Goal: Check status

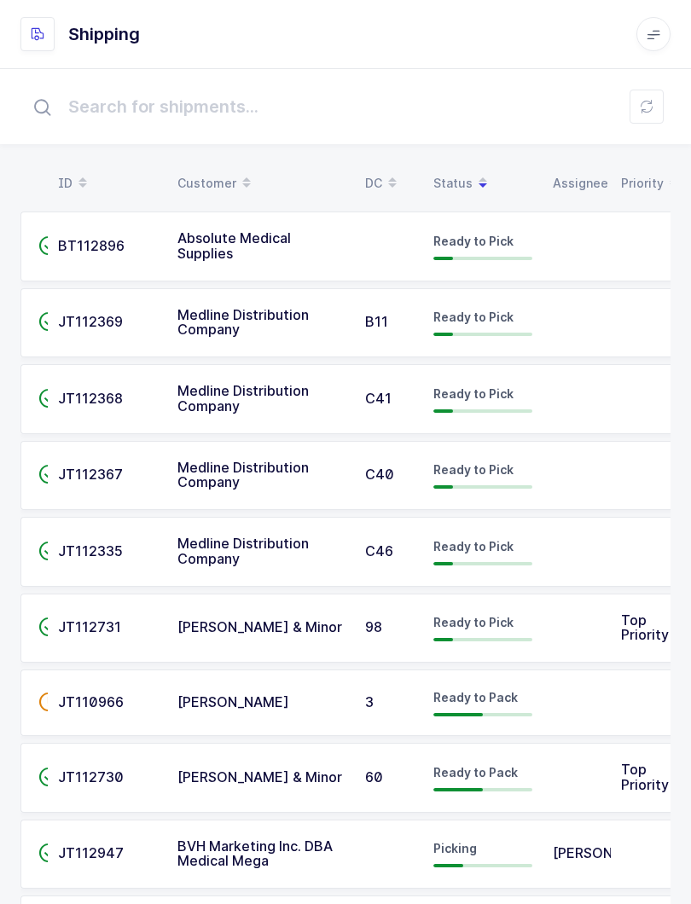
click at [478, 164] on table "ID Customer DC Status Assignee Priority" at bounding box center [349, 183] width 658 height 43
click at [452, 163] on table "ID Customer DC Status Assignee Priority" at bounding box center [349, 183] width 658 height 43
click at [457, 171] on div "Status" at bounding box center [482, 183] width 99 height 29
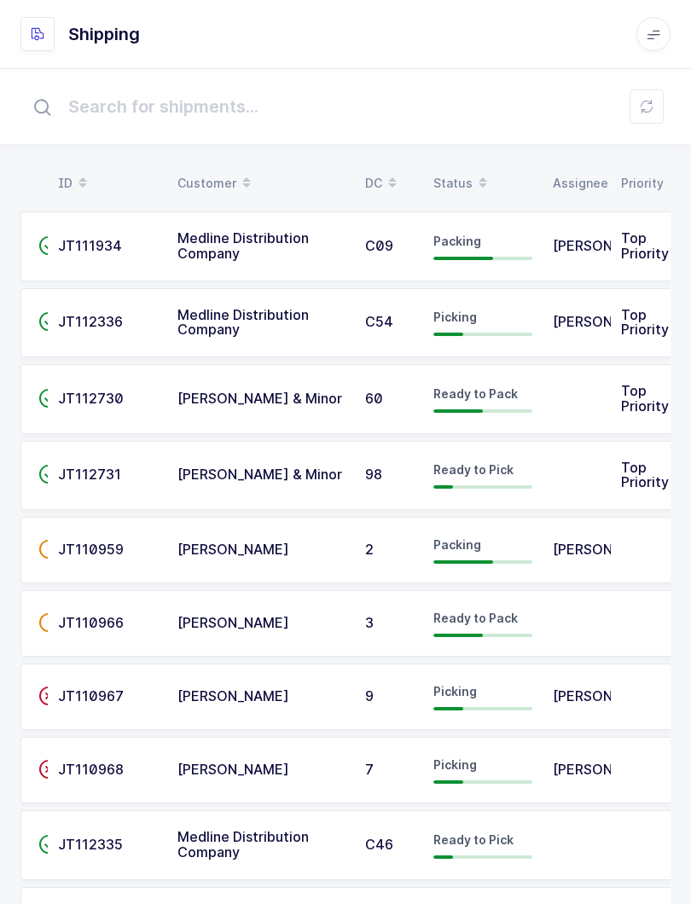
click at [472, 184] on span at bounding box center [482, 183] width 20 height 29
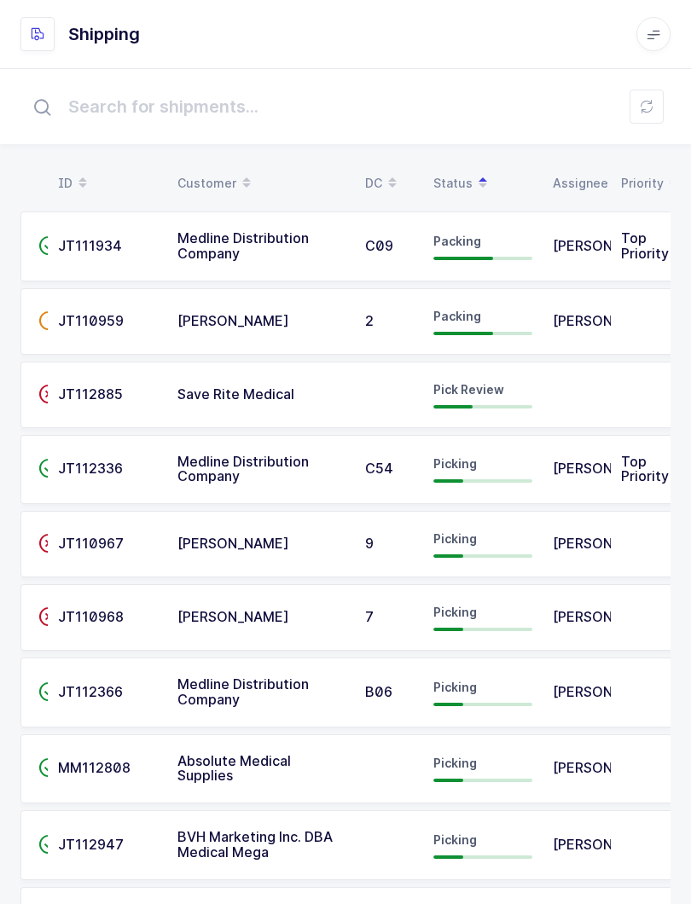
click at [473, 238] on span "Packing" at bounding box center [457, 241] width 48 height 14
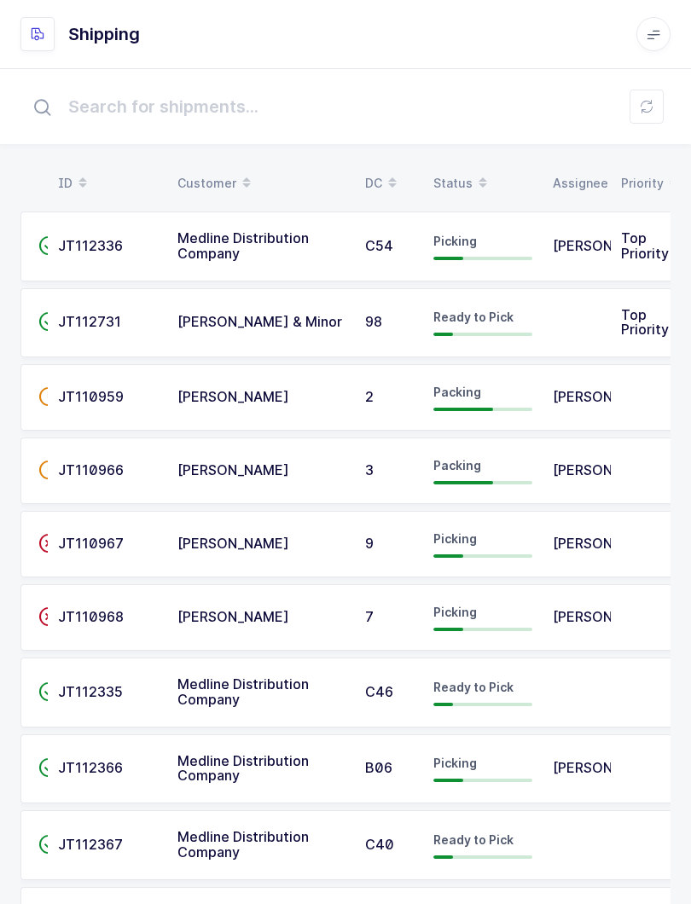
click at [456, 182] on div "Status" at bounding box center [482, 183] width 99 height 29
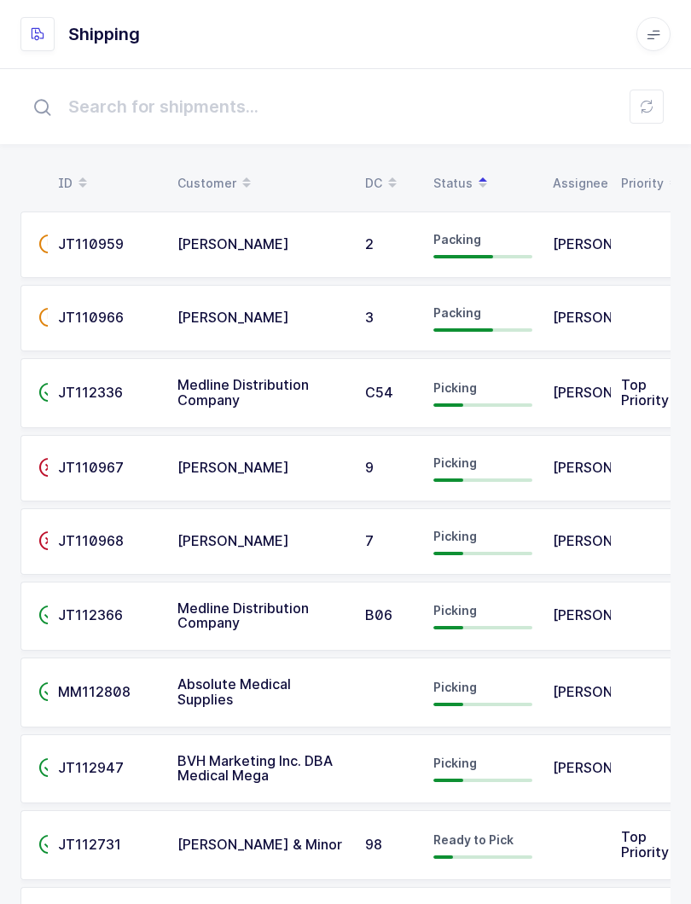
click at [563, 616] on span "[PERSON_NAME]" at bounding box center [609, 614] width 112 height 17
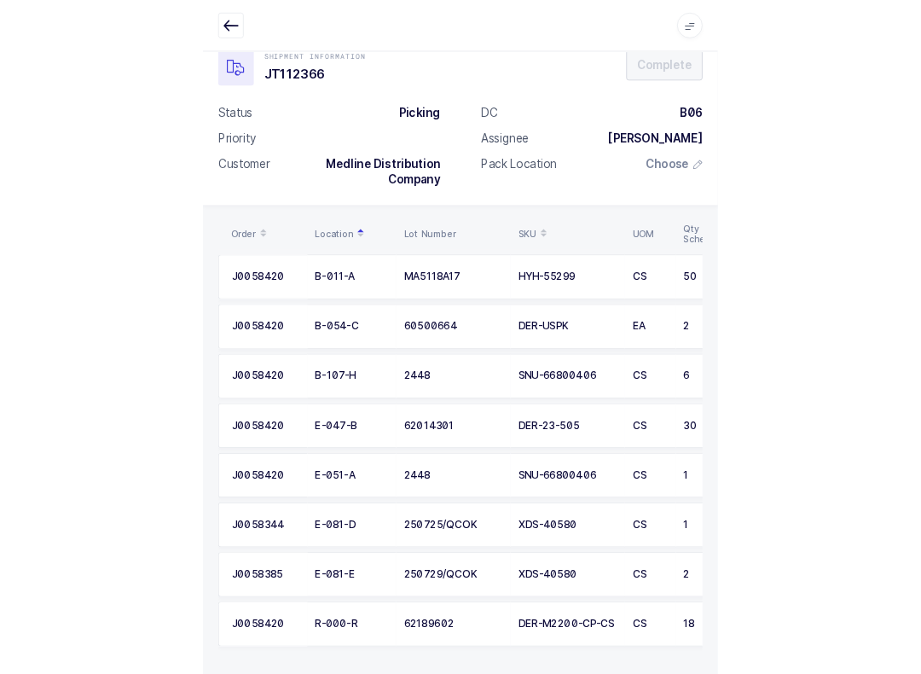
scroll to position [16, 0]
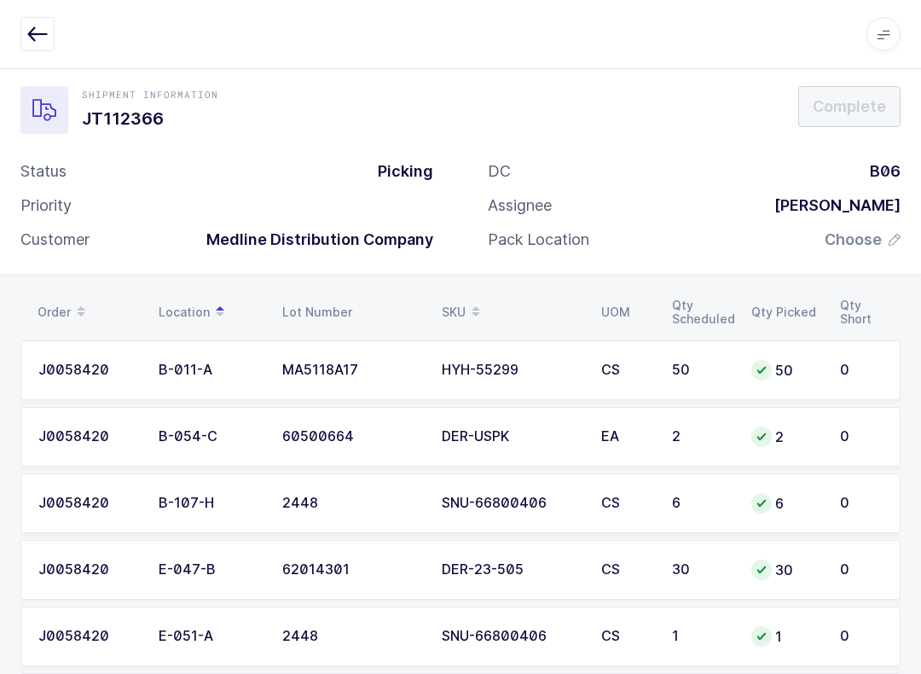
click at [37, 23] on button "button" at bounding box center [37, 34] width 34 height 34
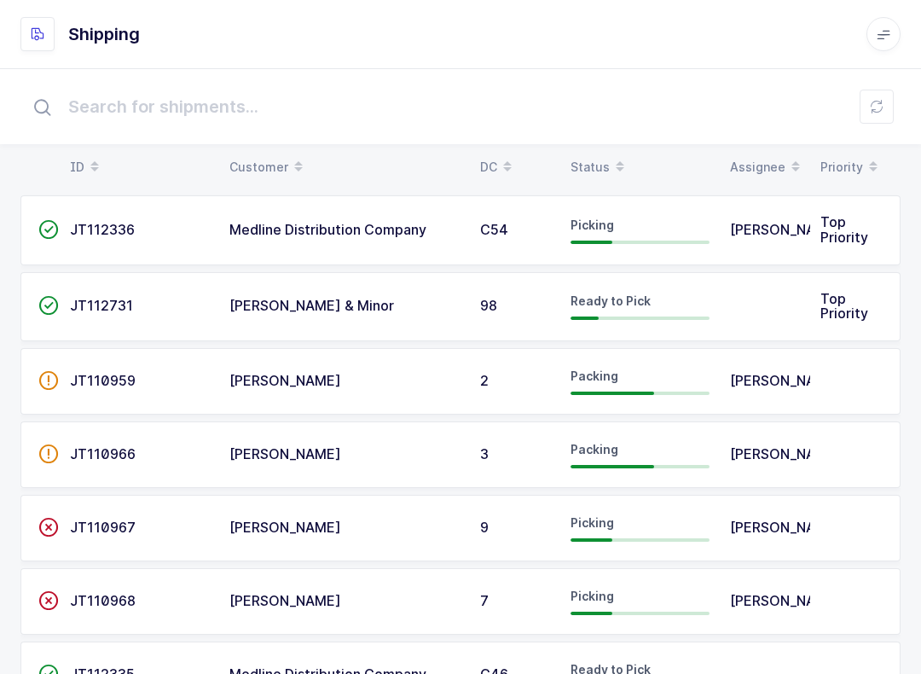
click at [690, 122] on button at bounding box center [877, 107] width 34 height 34
click at [610, 157] on span at bounding box center [620, 167] width 20 height 29
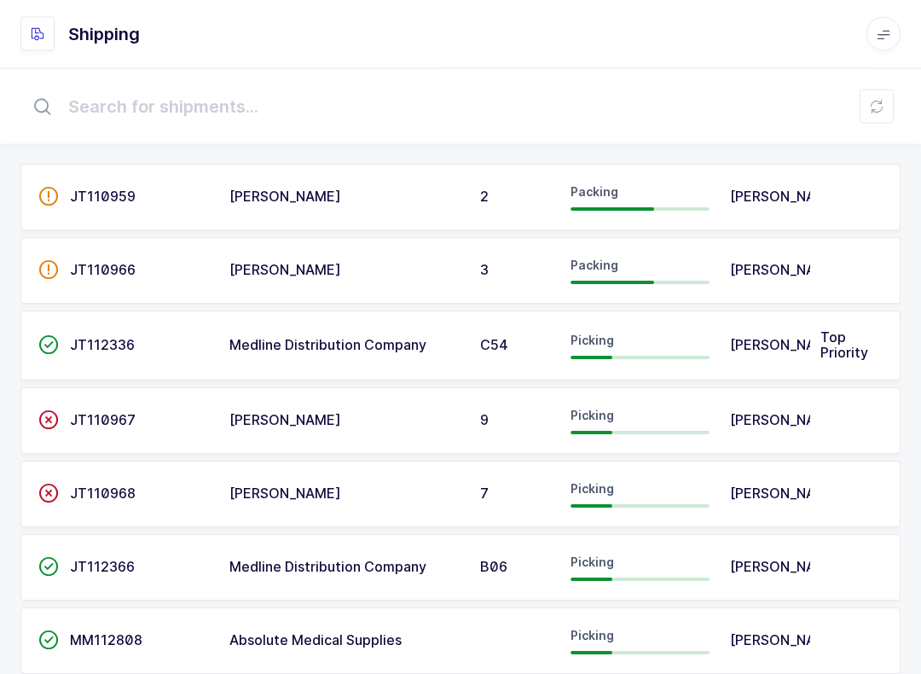
scroll to position [51, 0]
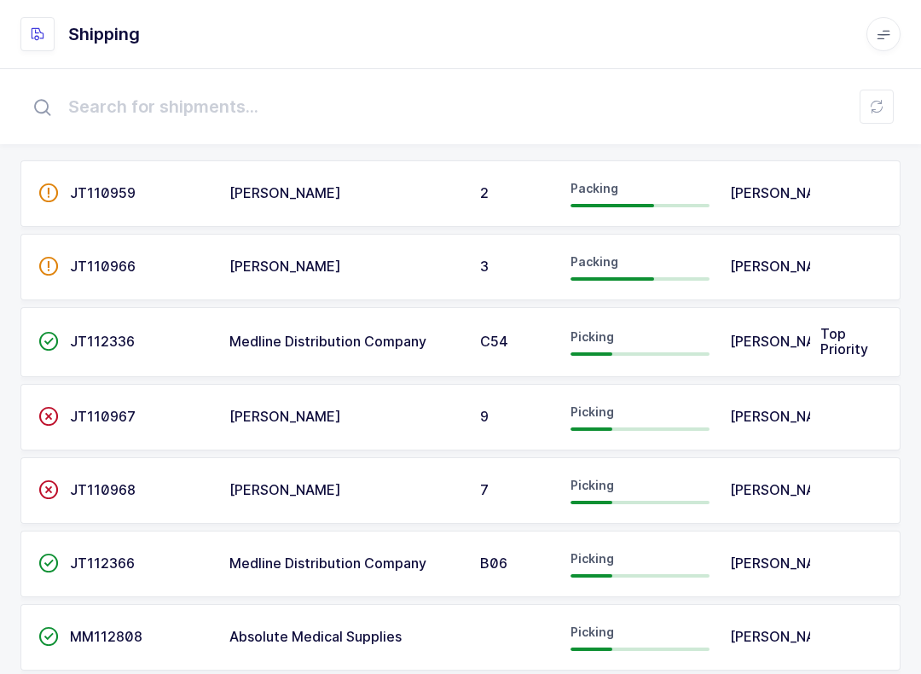
click at [690, 563] on span "[PERSON_NAME]" at bounding box center [786, 562] width 112 height 17
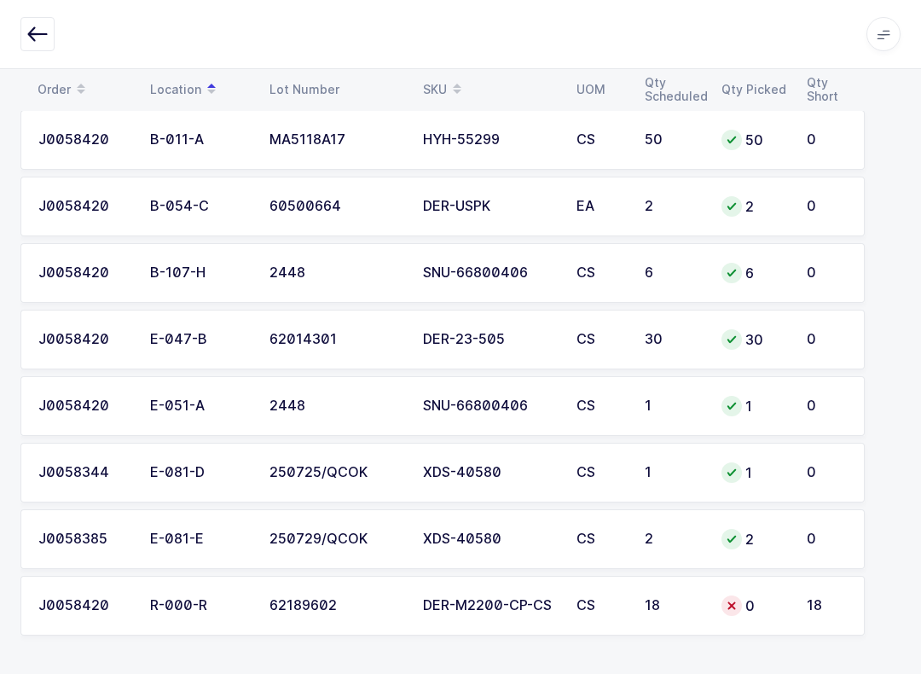
scroll to position [16, 0]
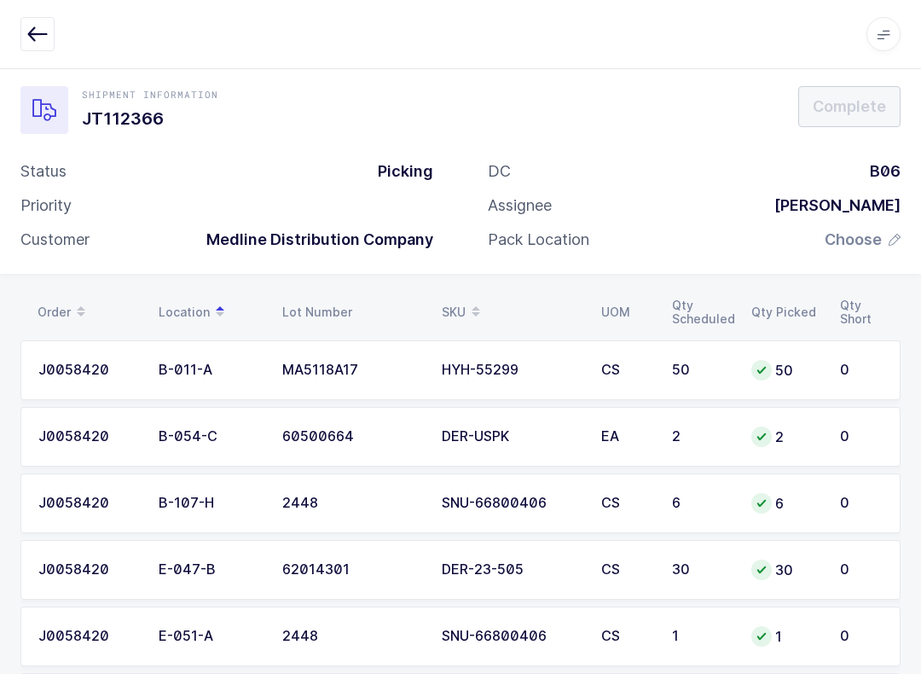
click at [50, 32] on button "button" at bounding box center [37, 34] width 34 height 34
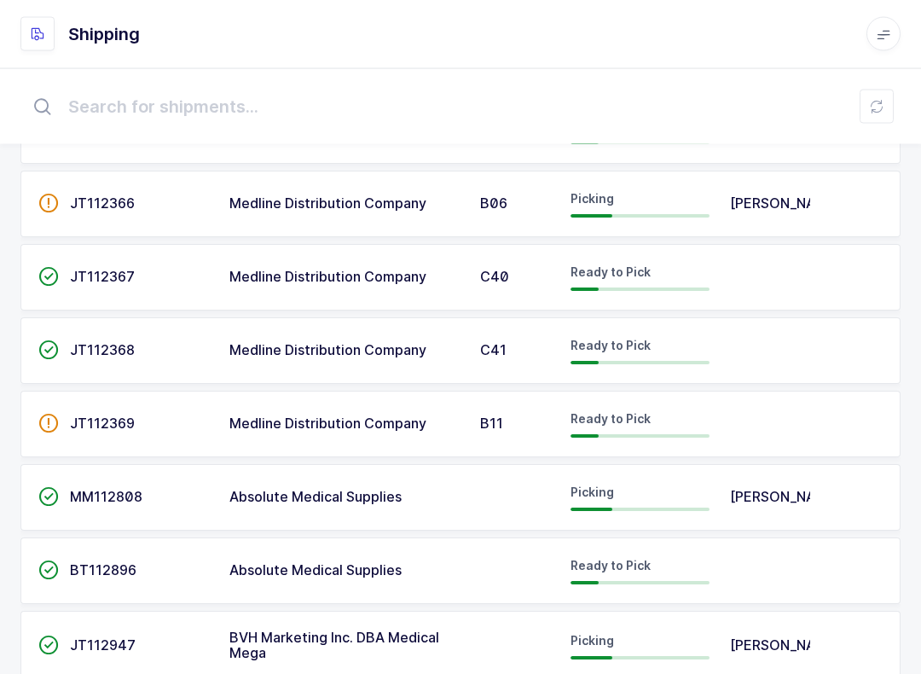
scroll to position [612, 0]
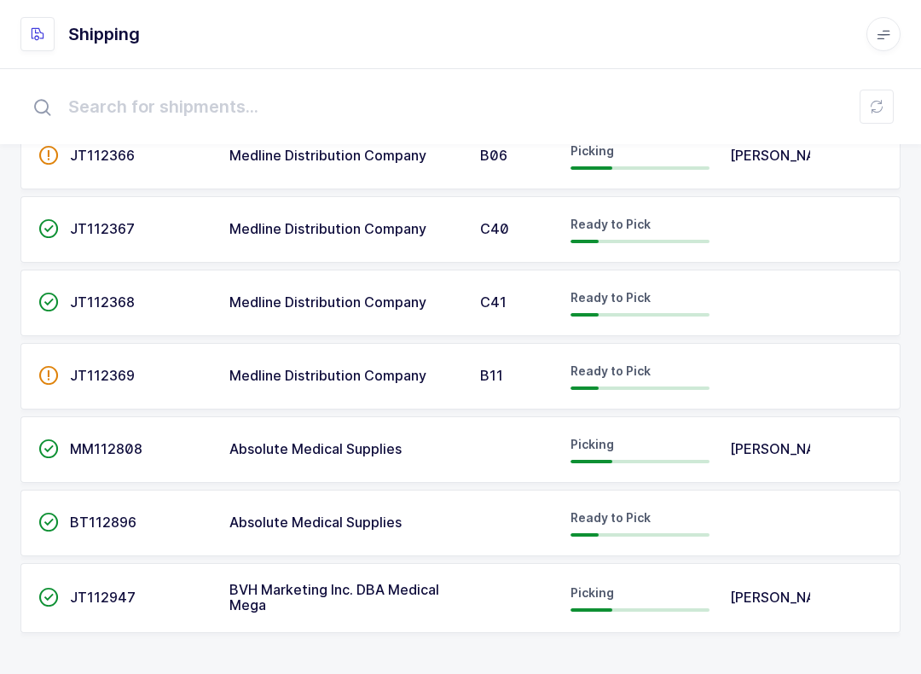
click at [690, 623] on td "[PERSON_NAME]" at bounding box center [765, 598] width 90 height 70
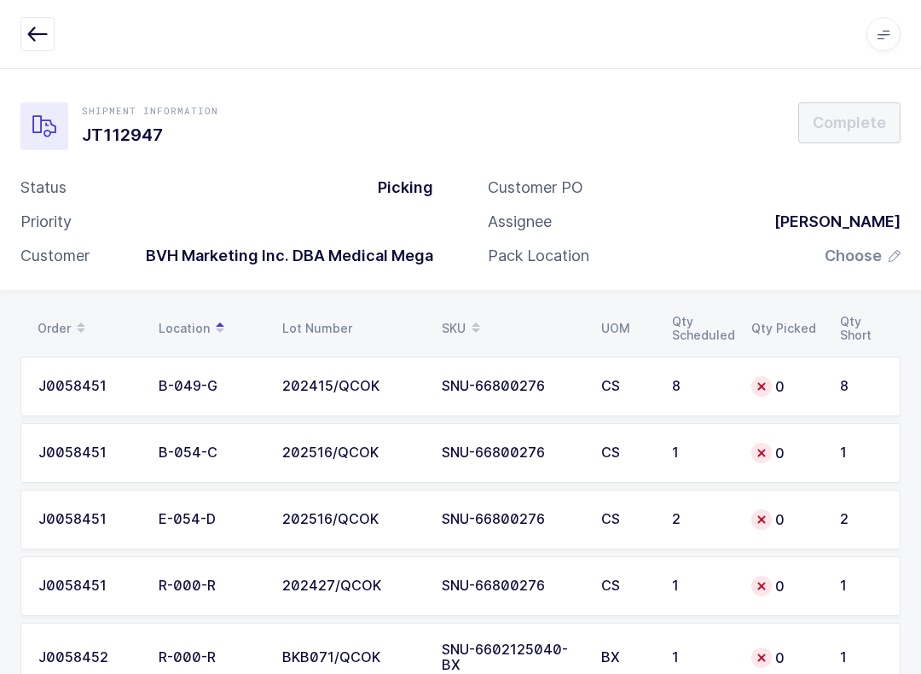
click at [54, 26] on button "button" at bounding box center [37, 34] width 34 height 34
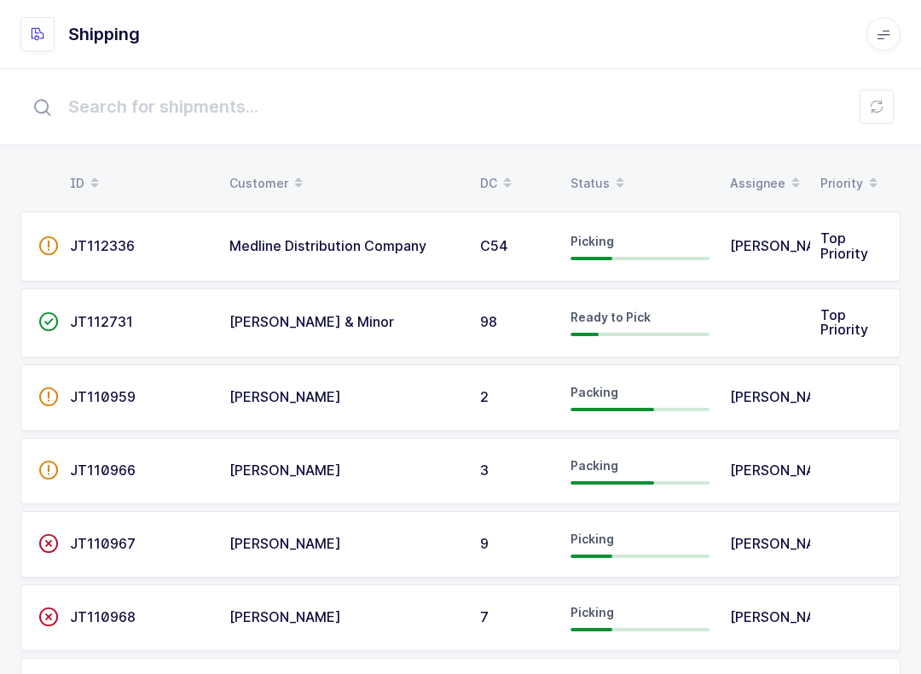
click at [690, 103] on button at bounding box center [877, 107] width 34 height 34
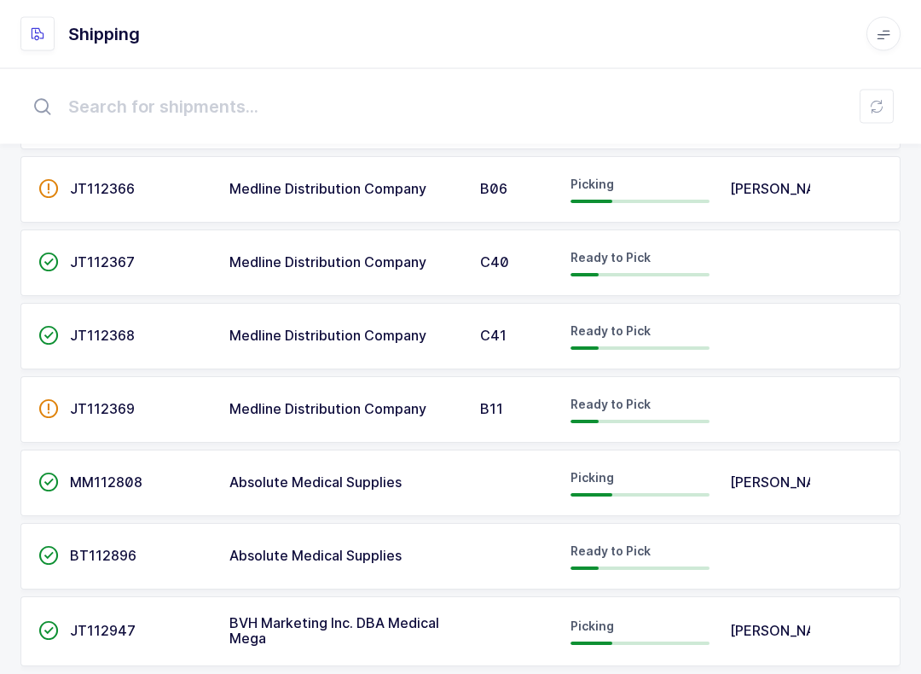
scroll to position [612, 0]
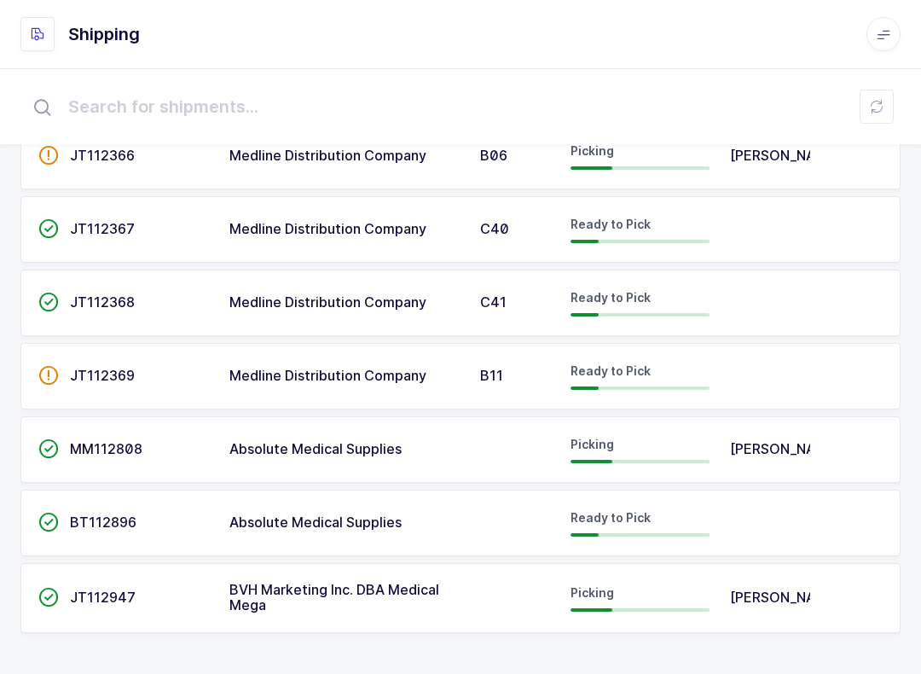
click at [330, 583] on span "BVH Marketing Inc. DBA Medical Mega" at bounding box center [334, 597] width 210 height 32
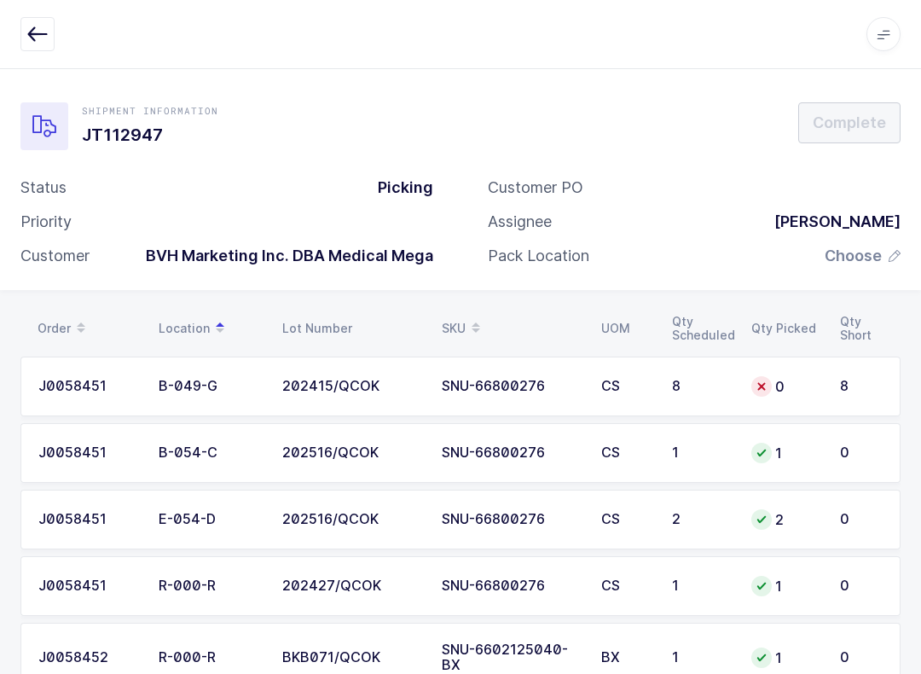
click at [28, 7] on div "Apps Core [GEOGRAPHIC_DATA] Admin Mission Control Purchasing [PERSON_NAME] Logo…" at bounding box center [460, 34] width 921 height 69
click at [38, 6] on div "Apps Core [GEOGRAPHIC_DATA] Admin Mission Control Purchasing [PERSON_NAME] Logo…" at bounding box center [460, 34] width 921 height 69
click at [29, 26] on icon "button" at bounding box center [37, 34] width 20 height 20
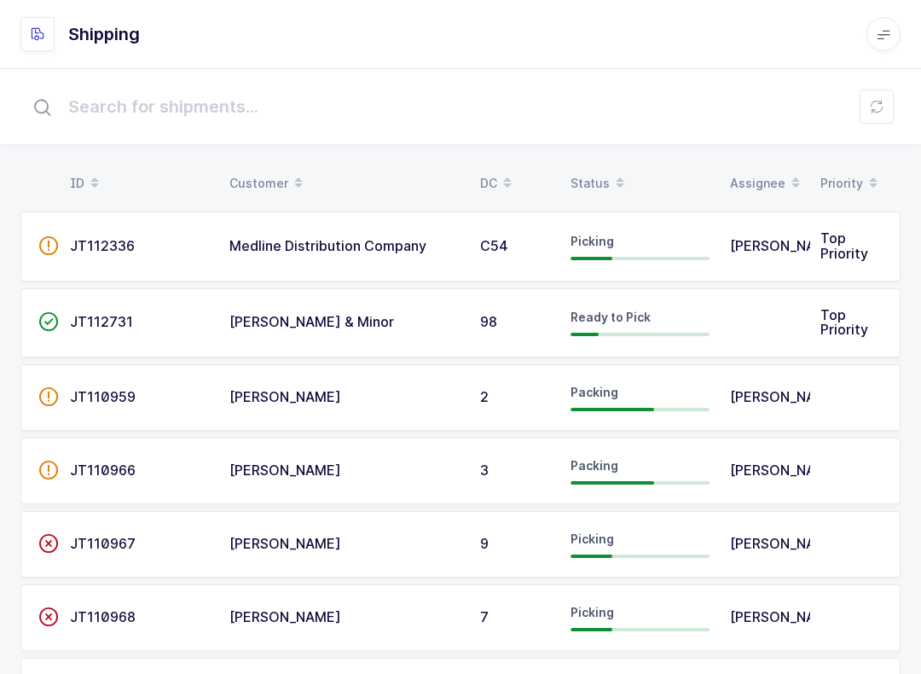
click at [690, 101] on icon at bounding box center [877, 107] width 14 height 14
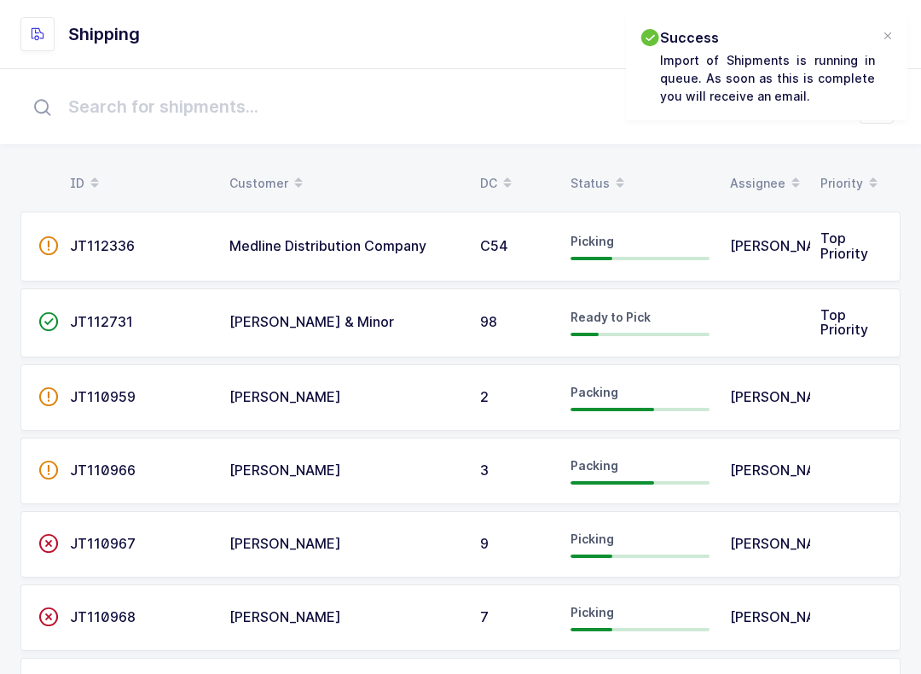
click at [604, 171] on div "Status" at bounding box center [640, 183] width 139 height 29
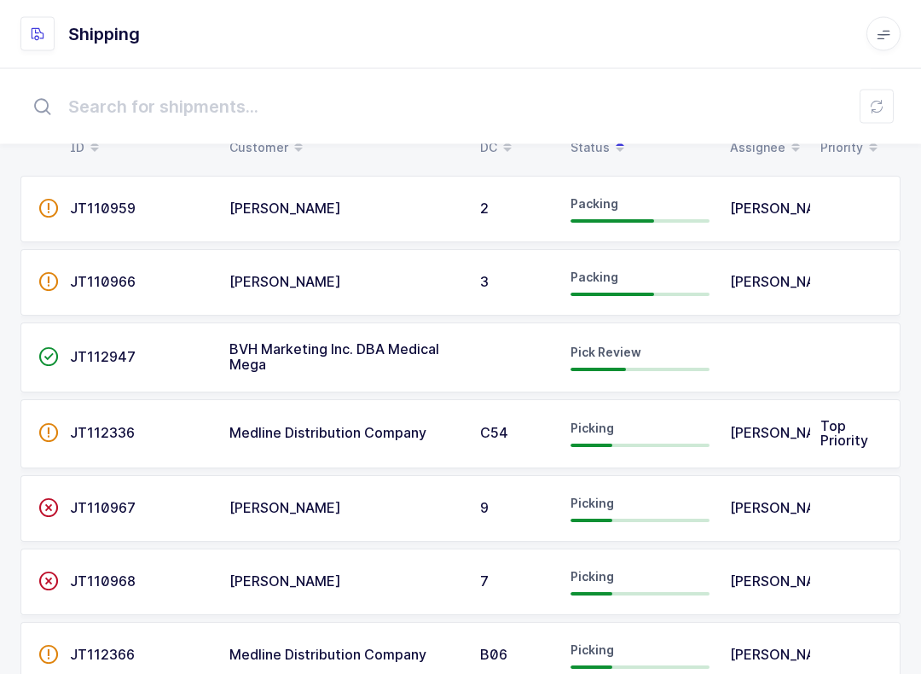
scroll to position [28, 0]
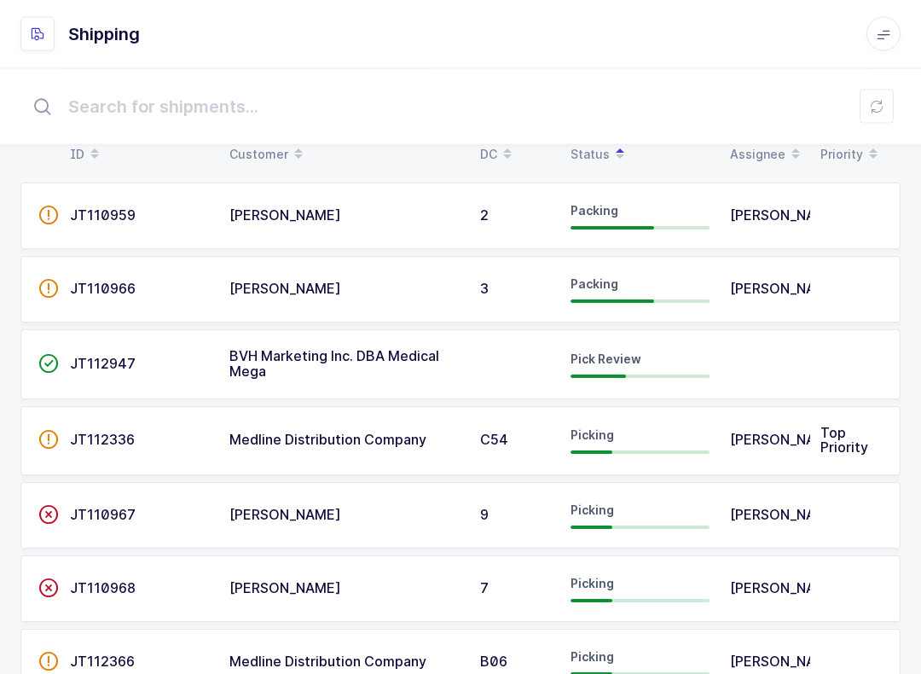
click at [484, 361] on td at bounding box center [515, 365] width 90 height 70
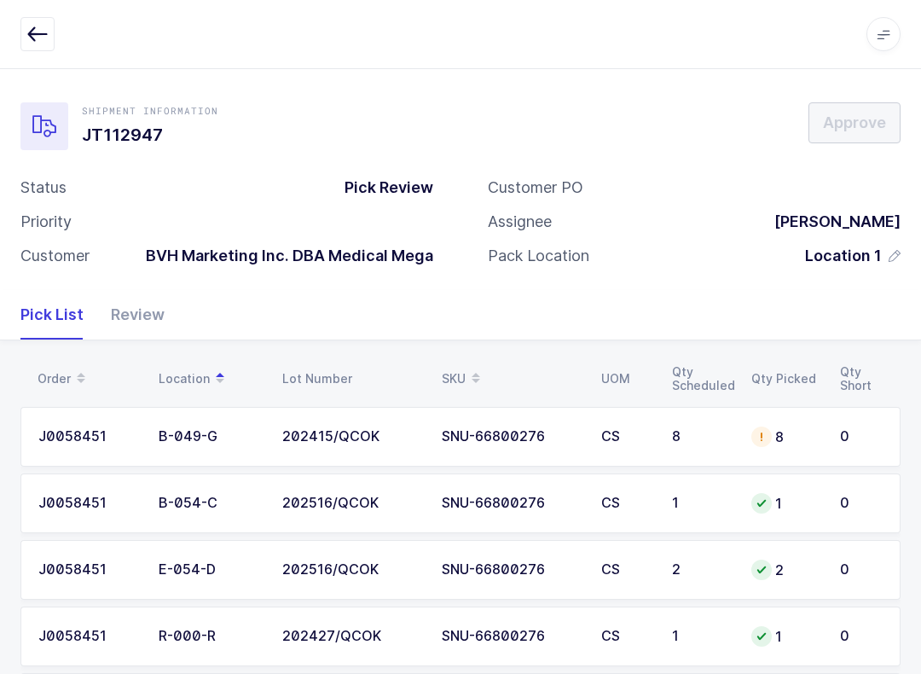
scroll to position [106, 0]
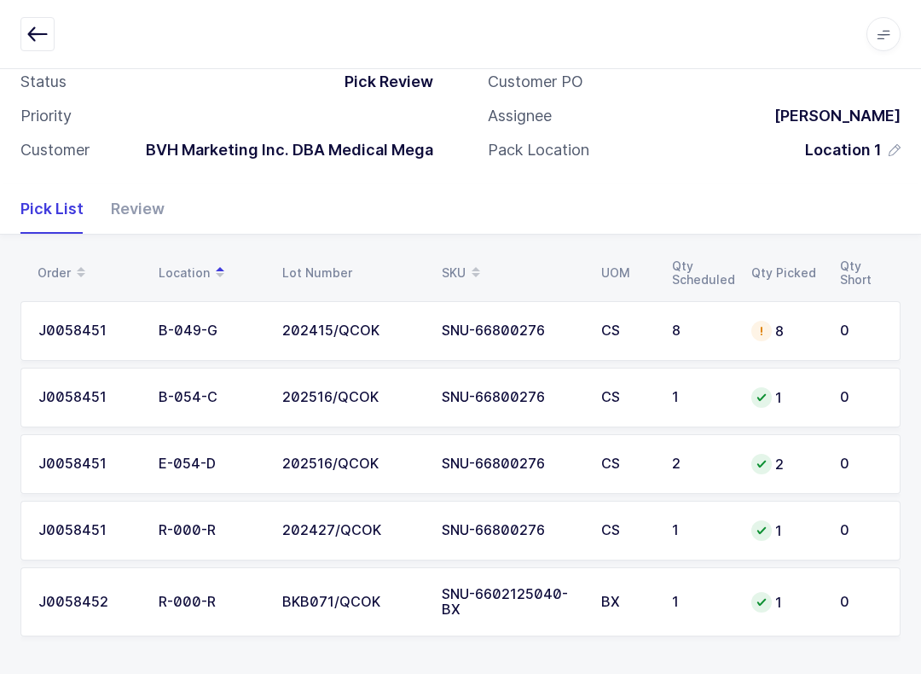
click at [151, 209] on div "Review" at bounding box center [130, 208] width 67 height 49
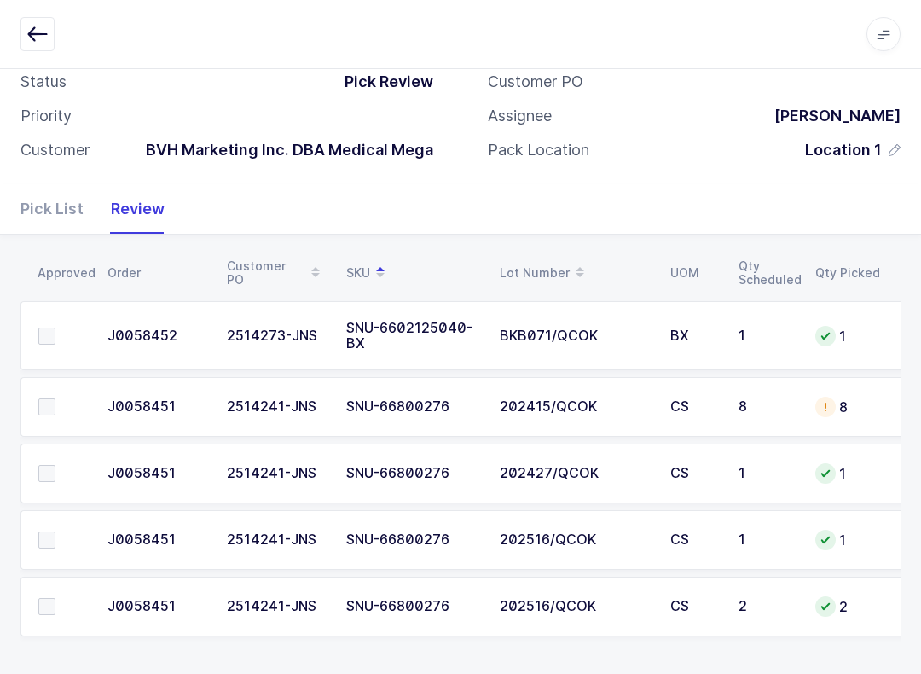
click at [53, 340] on span at bounding box center [46, 335] width 17 height 17
click at [55, 327] on input "checkbox" at bounding box center [55, 327] width 0 height 0
click at [69, 403] on label at bounding box center [62, 406] width 49 height 17
click at [55, 398] on input "checkbox" at bounding box center [55, 398] width 0 height 0
click at [65, 586] on td at bounding box center [58, 607] width 77 height 60
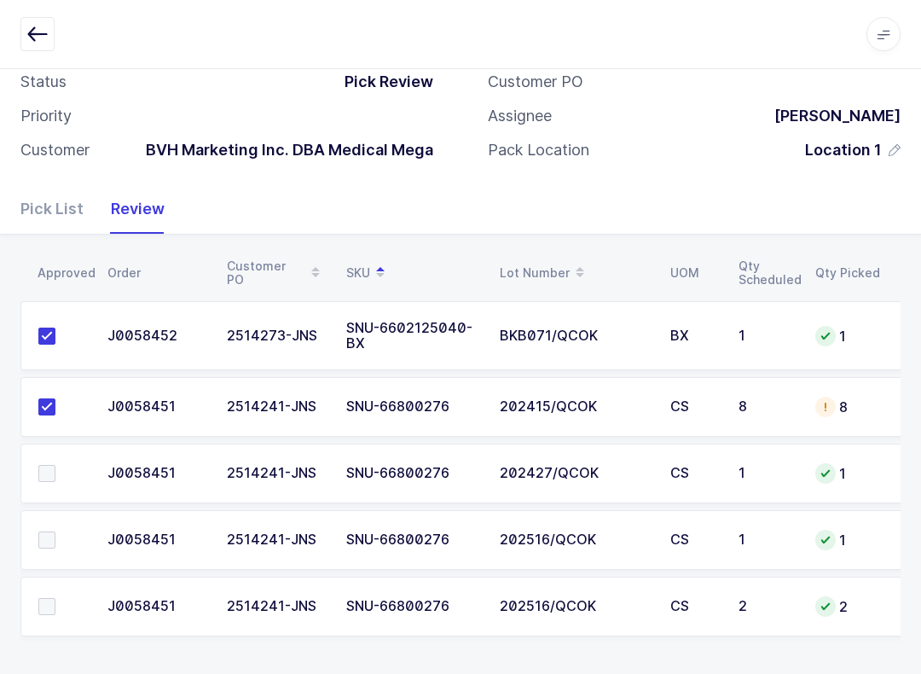
click at [78, 598] on label at bounding box center [62, 606] width 49 height 17
click at [55, 598] on input "checkbox" at bounding box center [55, 598] width 0 height 0
click at [50, 543] on span at bounding box center [46, 539] width 17 height 17
click at [55, 531] on input "checkbox" at bounding box center [55, 531] width 0 height 0
click at [71, 467] on label at bounding box center [62, 473] width 49 height 17
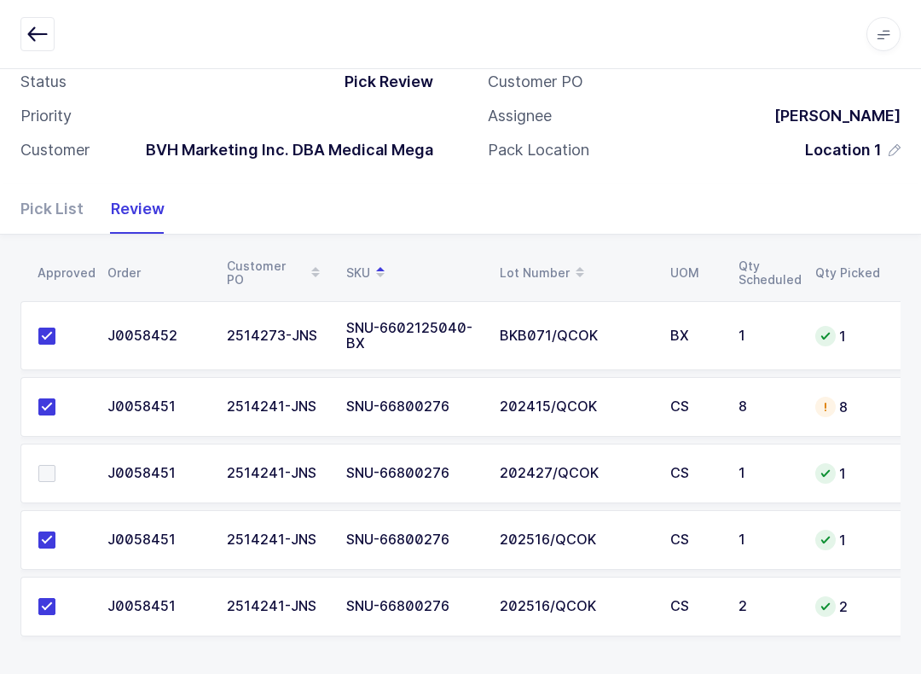
click at [55, 465] on input "checkbox" at bounding box center [55, 465] width 0 height 0
